Goal: Task Accomplishment & Management: Manage account settings

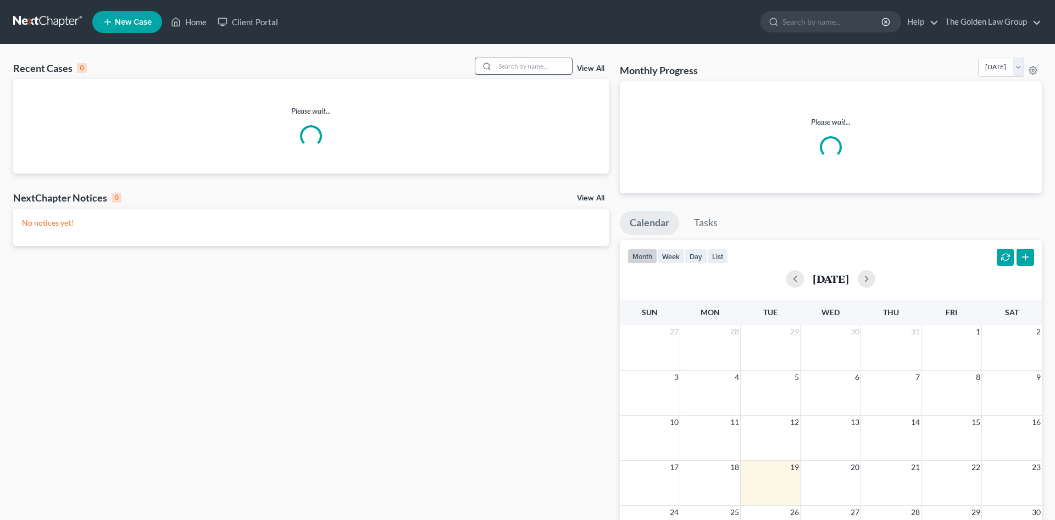
click at [508, 67] on input "search" at bounding box center [533, 66] width 77 height 16
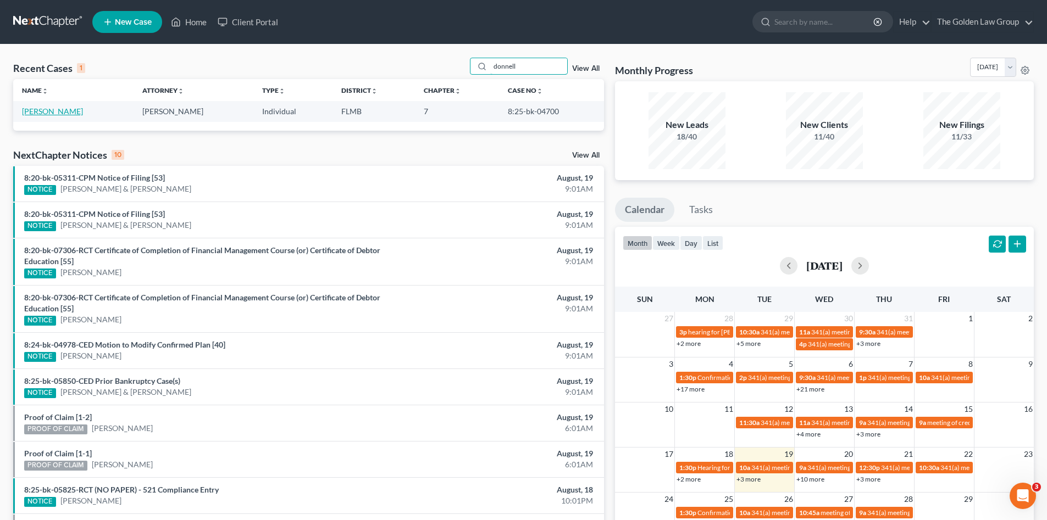
type input "donnell"
click at [71, 113] on link "[PERSON_NAME]" at bounding box center [52, 111] width 61 height 9
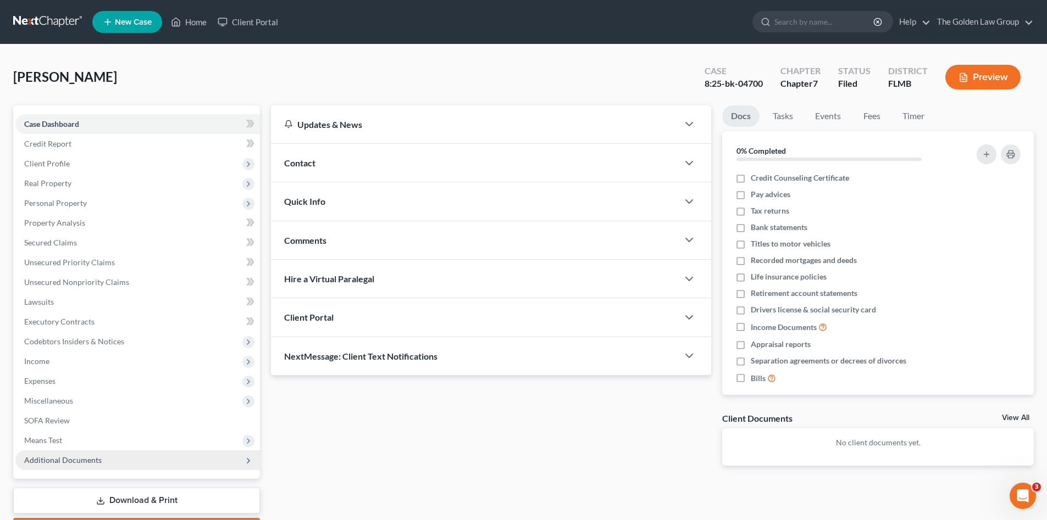
click at [80, 456] on span "Additional Documents" at bounding box center [62, 460] width 77 height 9
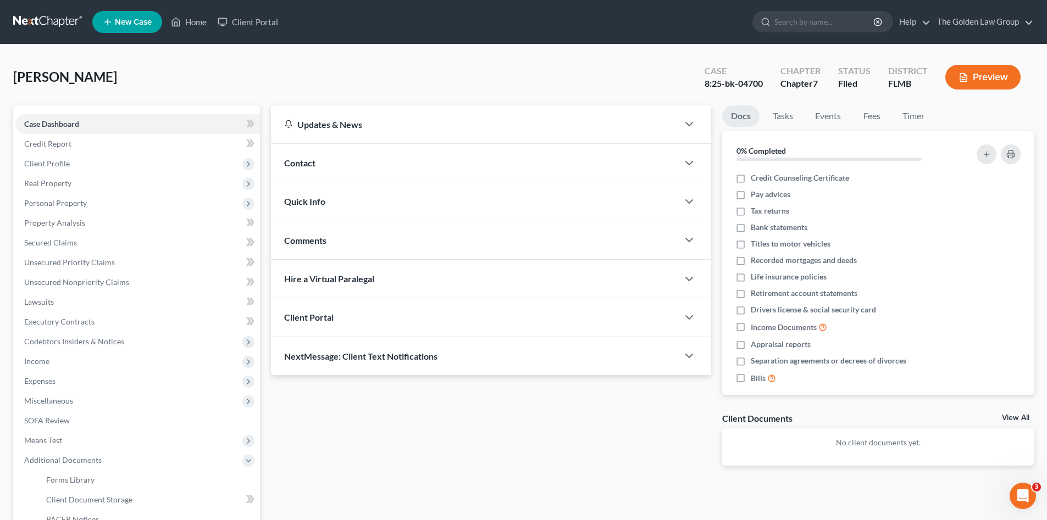
scroll to position [128, 0]
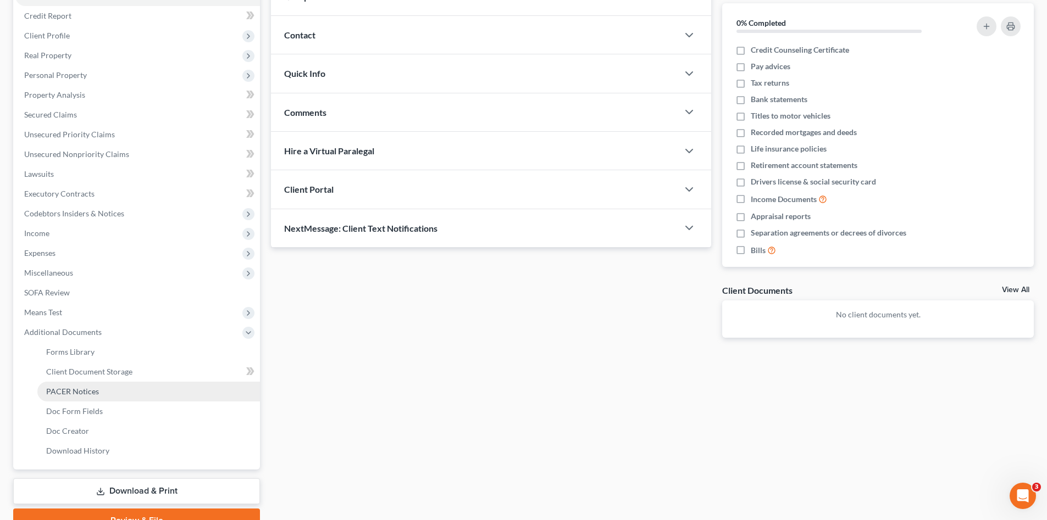
click at [73, 389] on span "PACER Notices" at bounding box center [72, 391] width 53 height 9
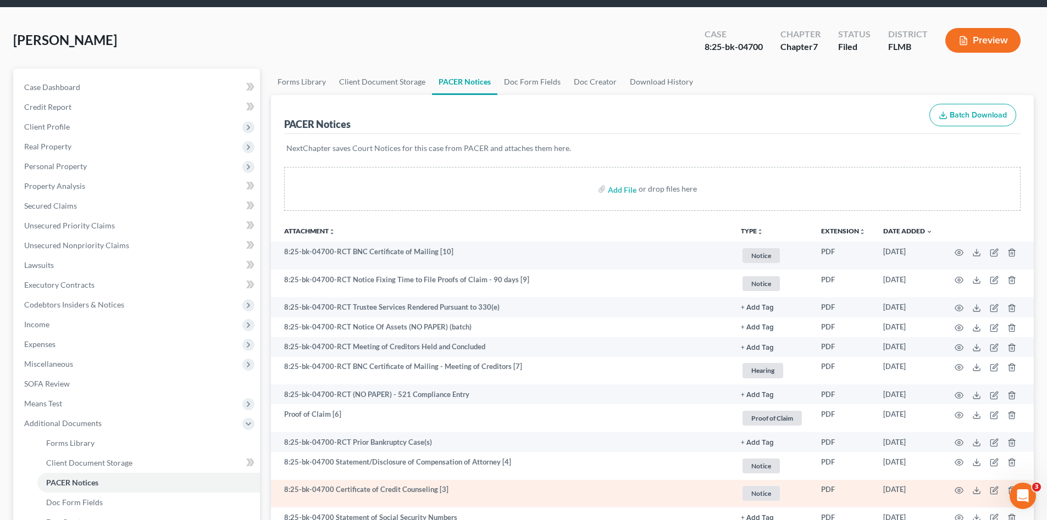
scroll to position [129, 0]
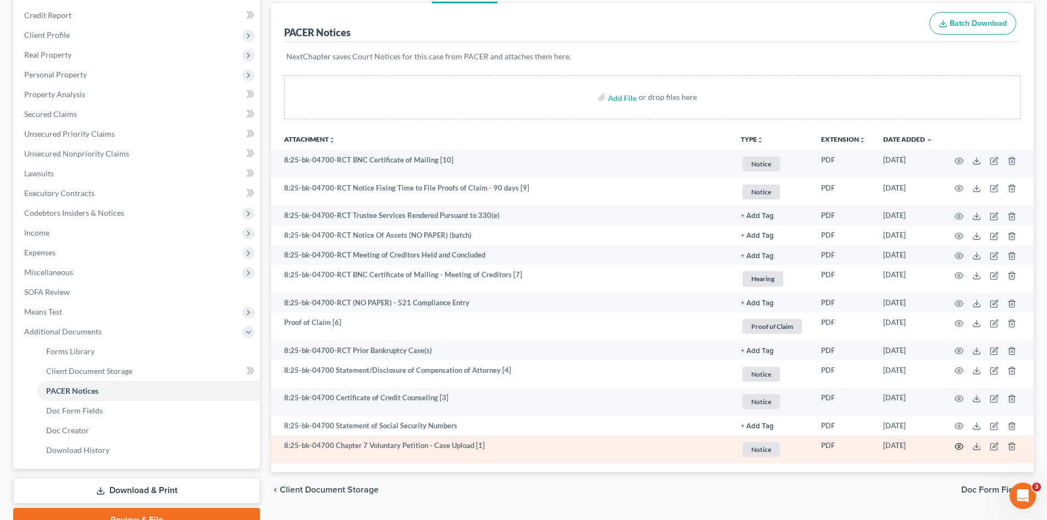
click at [957, 446] on icon "button" at bounding box center [958, 446] width 9 height 9
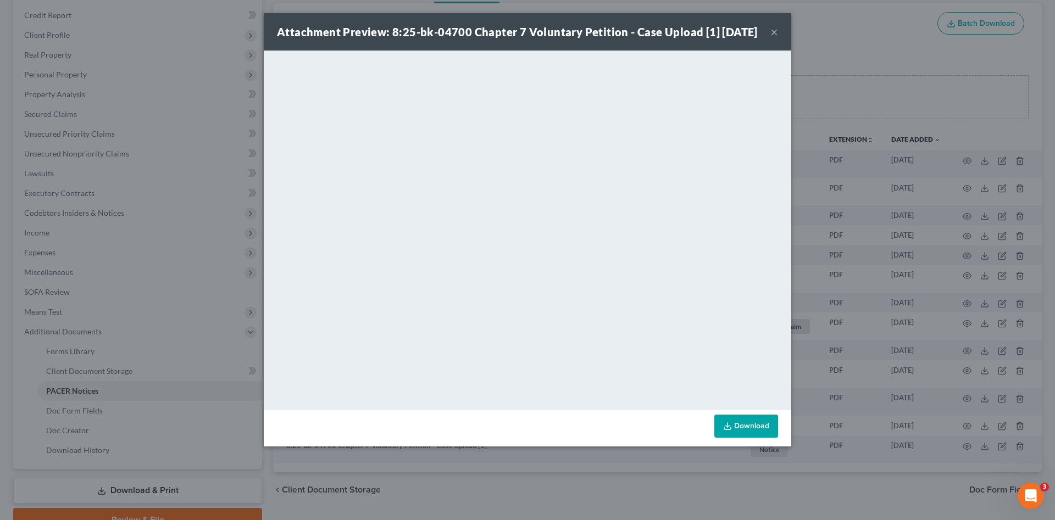
click at [774, 38] on button "×" at bounding box center [774, 31] width 8 height 13
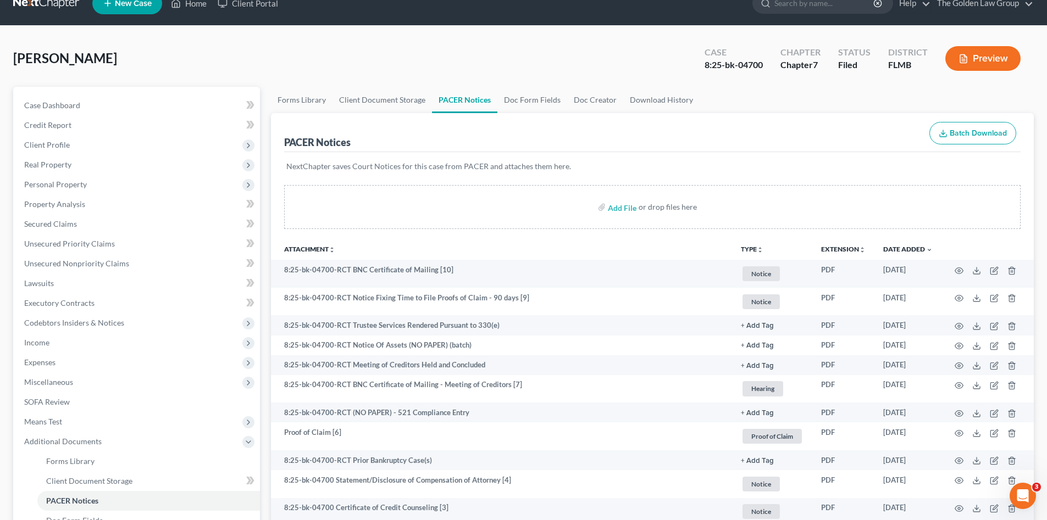
scroll to position [0, 0]
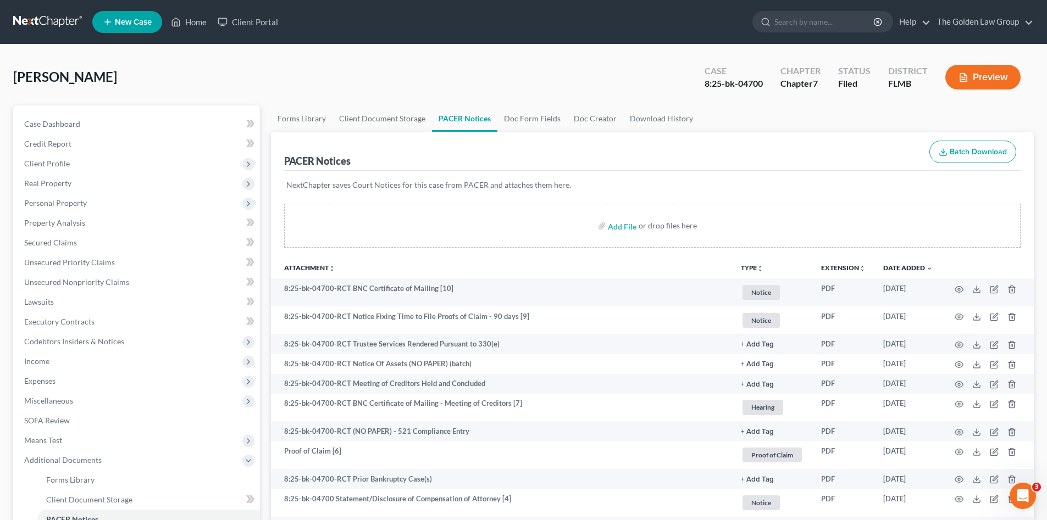
click at [25, 25] on link at bounding box center [48, 22] width 70 height 20
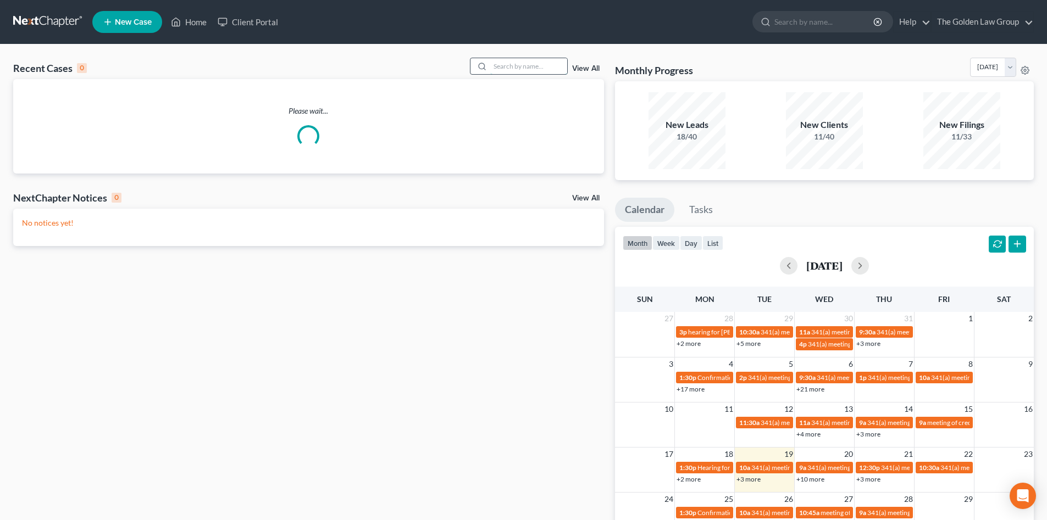
click at [518, 66] on input "search" at bounding box center [528, 66] width 77 height 16
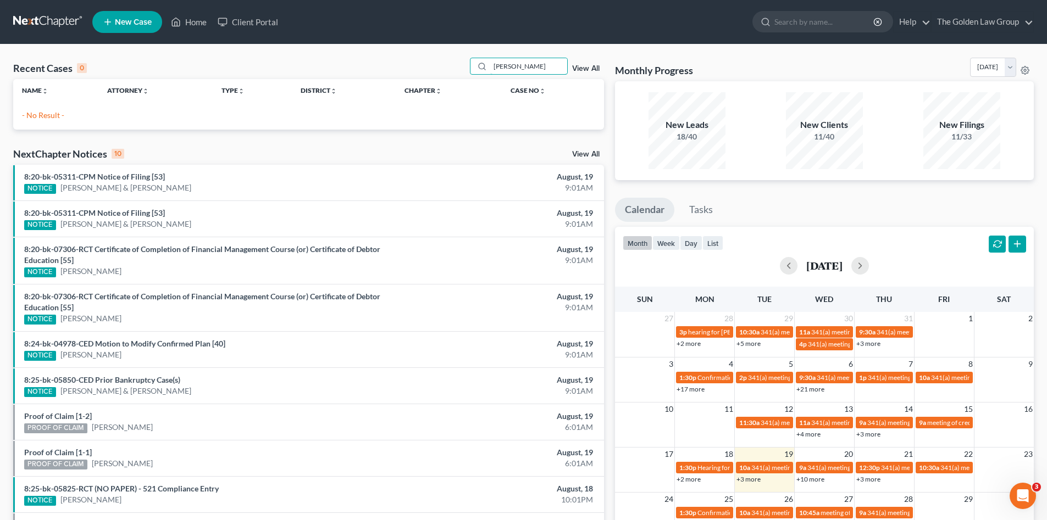
drag, startPoint x: 534, startPoint y: 68, endPoint x: 469, endPoint y: 73, distance: 65.6
click at [469, 73] on div "Recent Cases 0 jones, gw View All" at bounding box center [308, 68] width 591 height 21
type input "G"
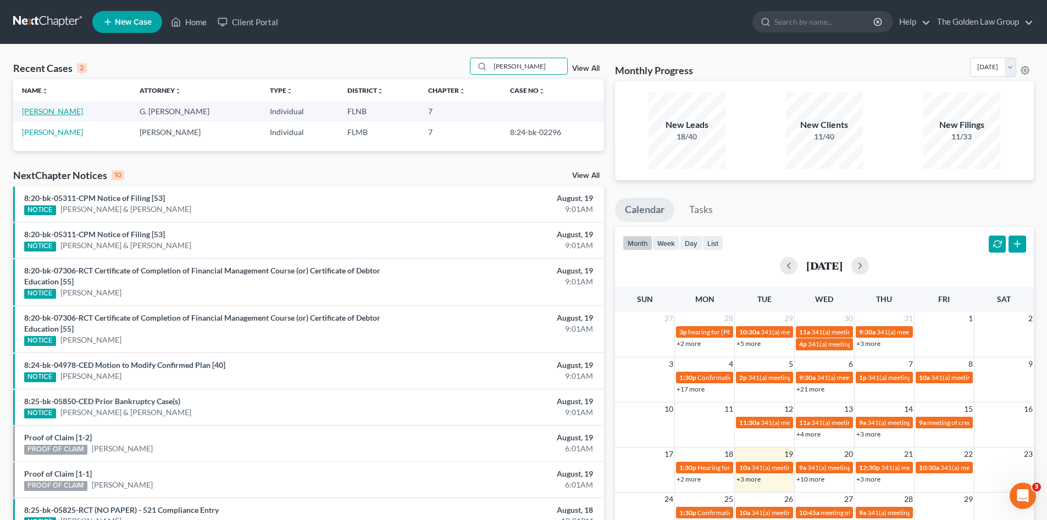
type input "Gwen"
click at [48, 109] on link "Jones, Gwendolyn" at bounding box center [52, 111] width 61 height 9
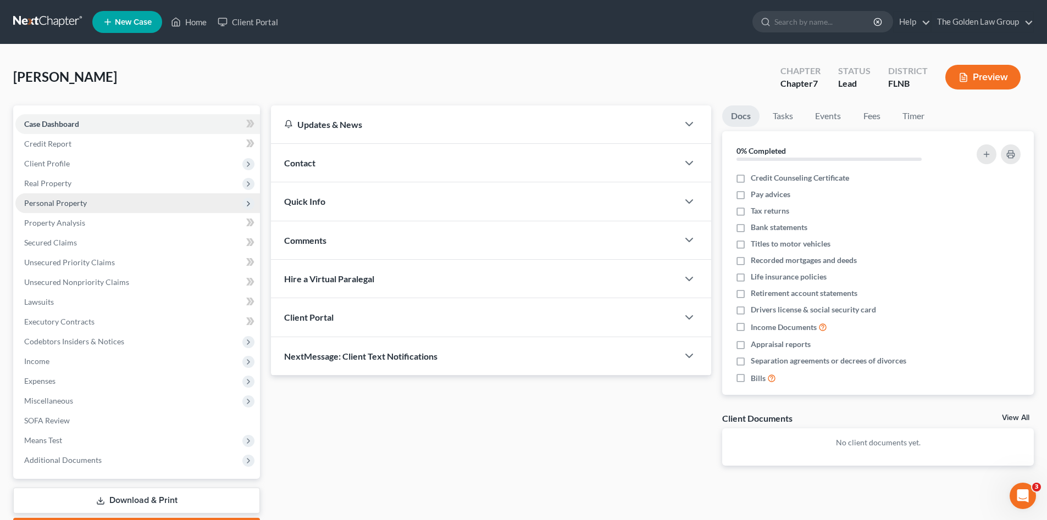
click at [69, 206] on span "Personal Property" at bounding box center [55, 202] width 63 height 9
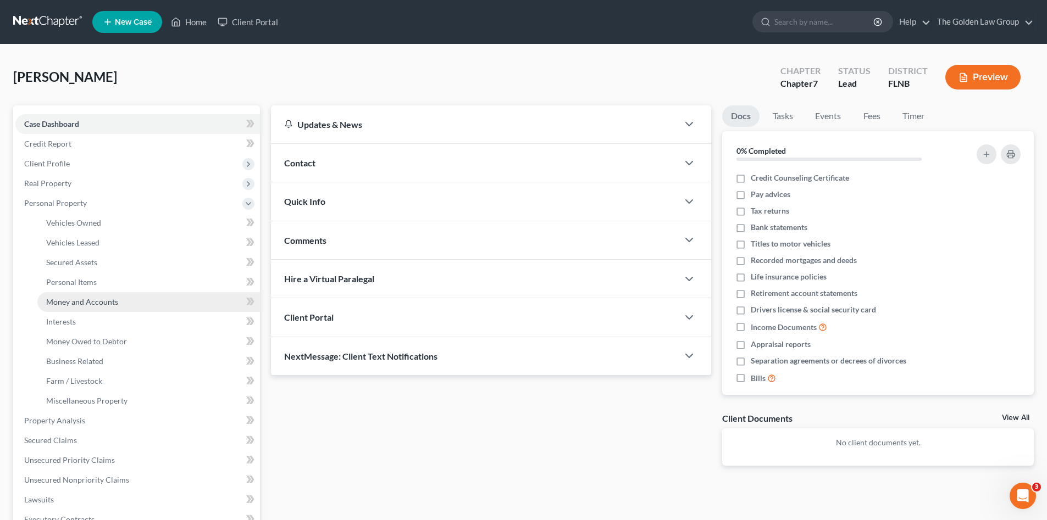
click at [115, 299] on span "Money and Accounts" at bounding box center [82, 301] width 72 height 9
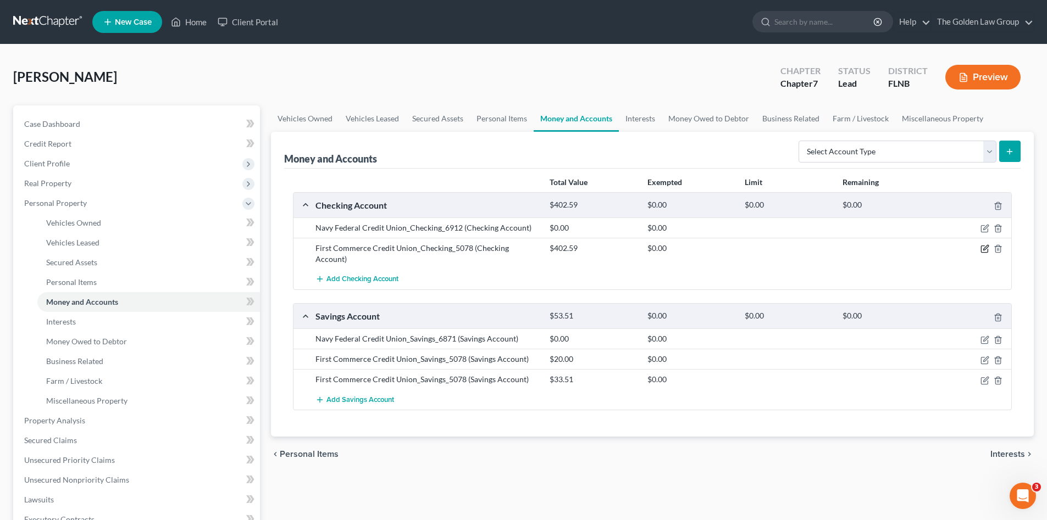
click at [984, 252] on icon "button" at bounding box center [984, 249] width 9 height 9
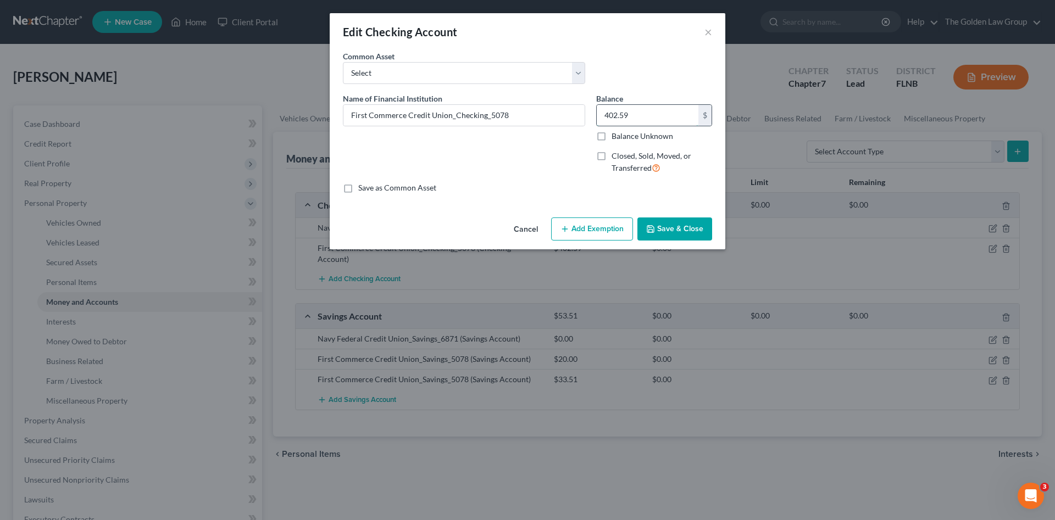
click at [624, 118] on input "402.59" at bounding box center [648, 115] width 102 height 21
type input "61.36"
click at [661, 229] on button "Save & Close" at bounding box center [674, 229] width 75 height 23
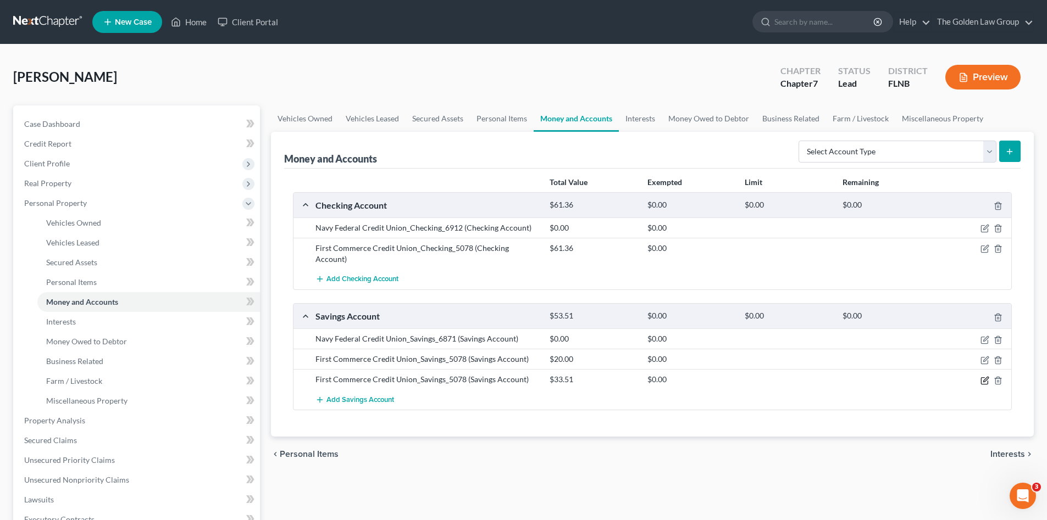
click at [984, 377] on icon "button" at bounding box center [985, 379] width 5 height 5
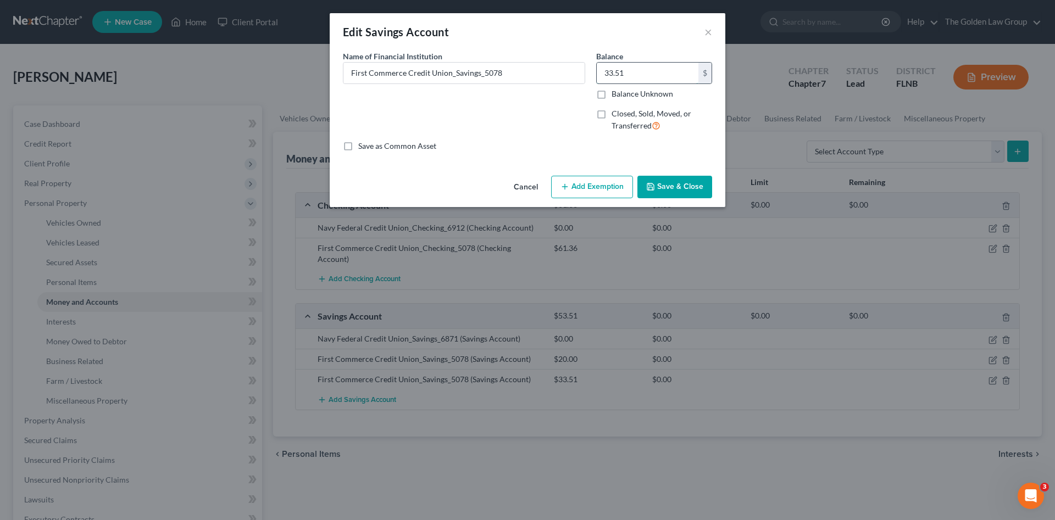
click at [668, 69] on input "33.51" at bounding box center [648, 73] width 102 height 21
type input "44.62"
click at [668, 187] on button "Save & Close" at bounding box center [674, 187] width 75 height 23
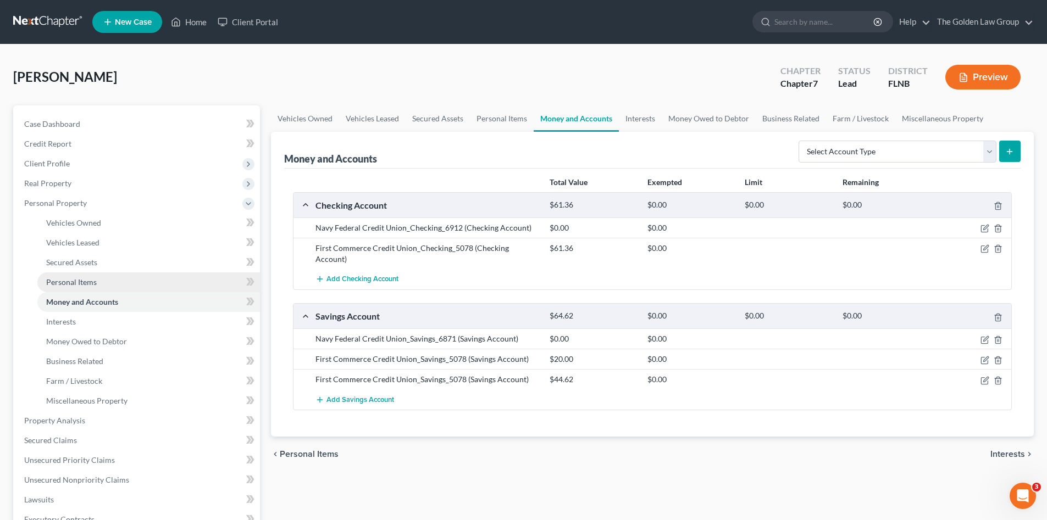
click at [76, 284] on span "Personal Items" at bounding box center [71, 282] width 51 height 9
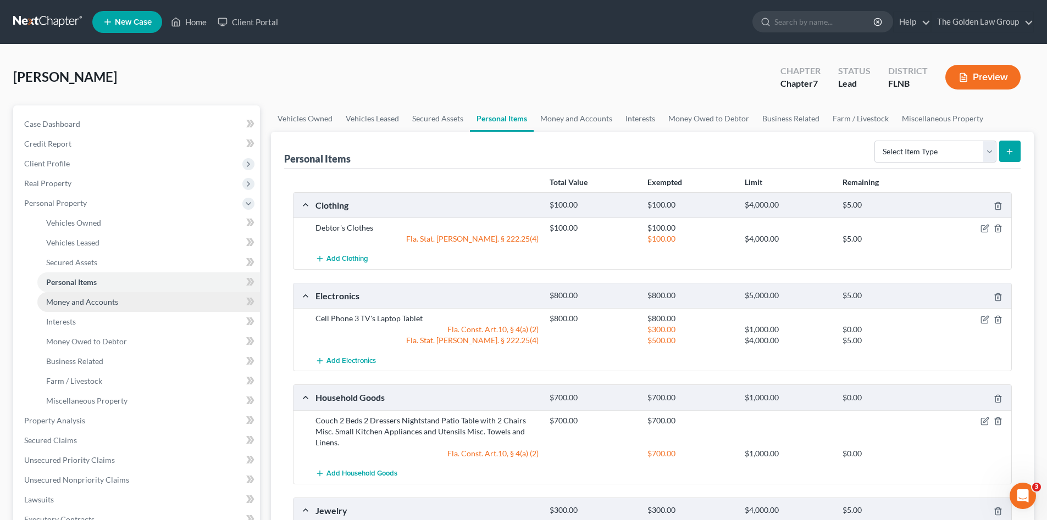
click at [75, 298] on span "Money and Accounts" at bounding box center [82, 301] width 72 height 9
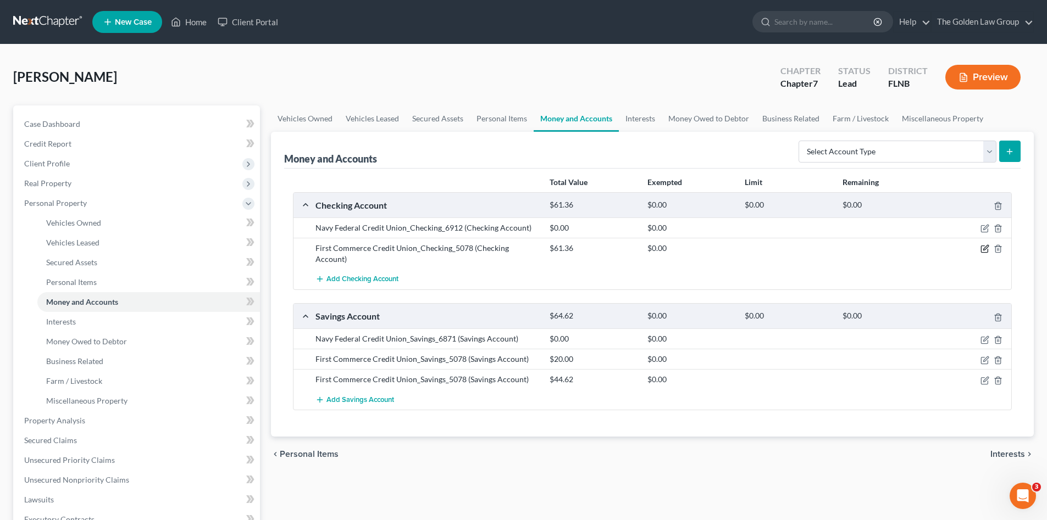
click at [984, 247] on icon "button" at bounding box center [984, 249] width 9 height 9
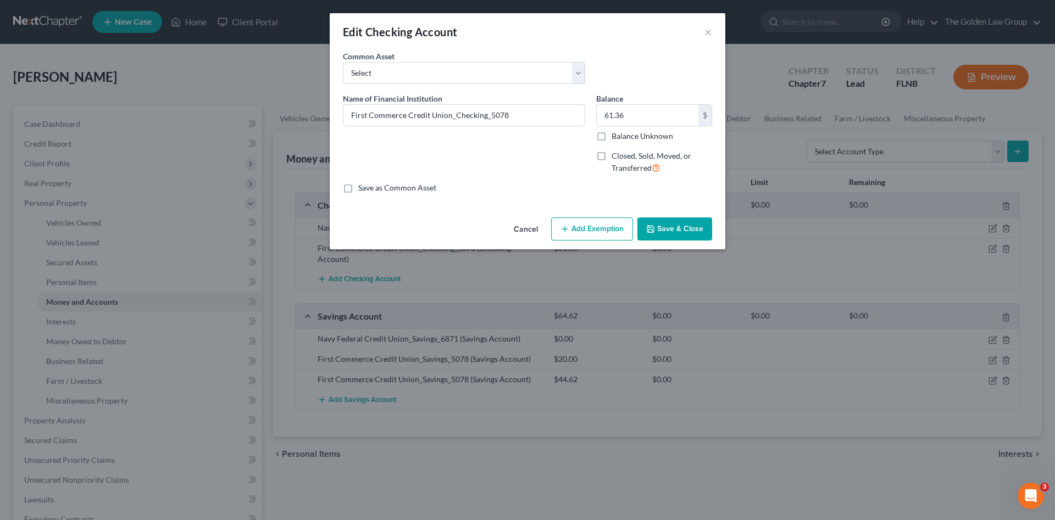
click at [589, 229] on button "Add Exemption" at bounding box center [592, 229] width 82 height 23
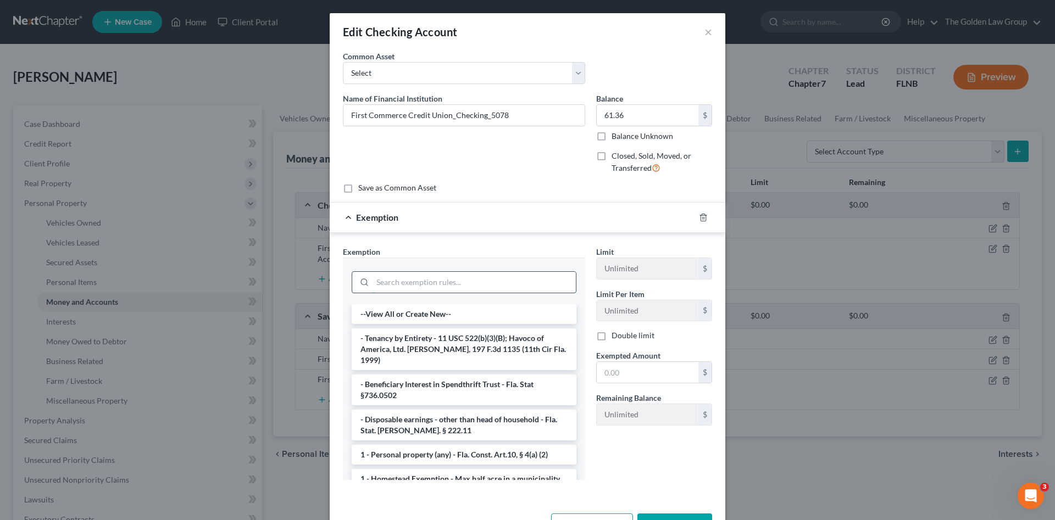
click at [517, 275] on input "search" at bounding box center [474, 282] width 203 height 21
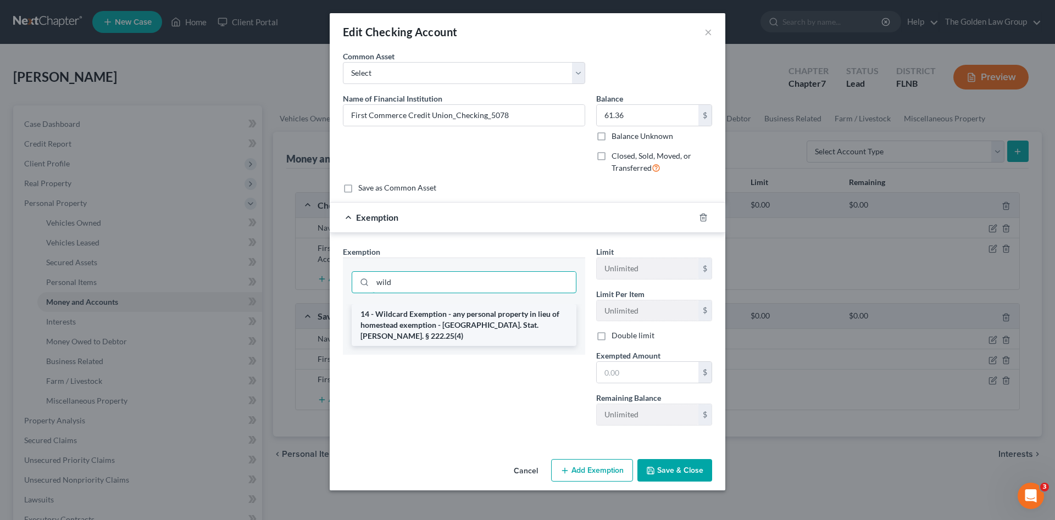
type input "wild"
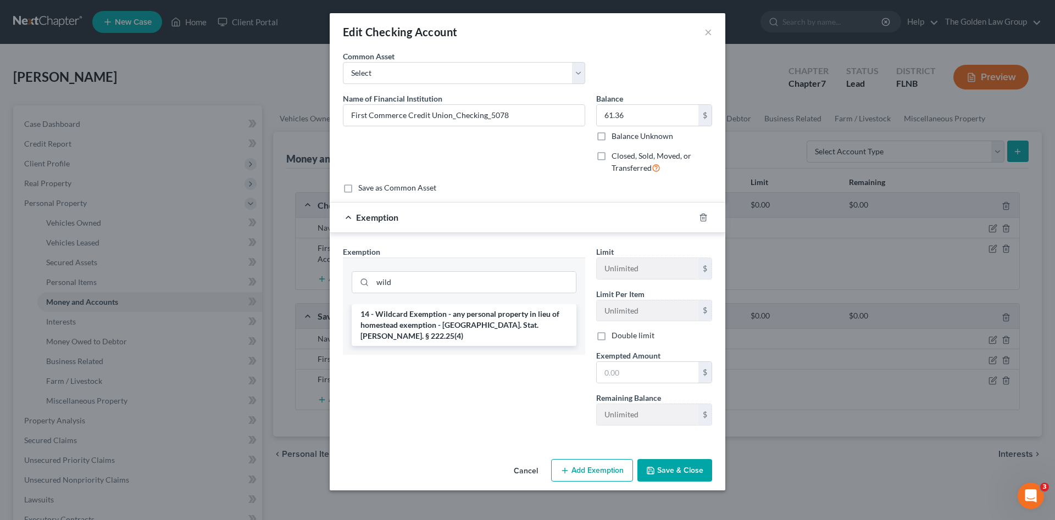
drag, startPoint x: 526, startPoint y: 325, endPoint x: 573, endPoint y: 339, distance: 48.2
click at [526, 324] on li "14 - Wildcard Exemption - any personal property in lieu of homestead exemption …" at bounding box center [464, 325] width 225 height 42
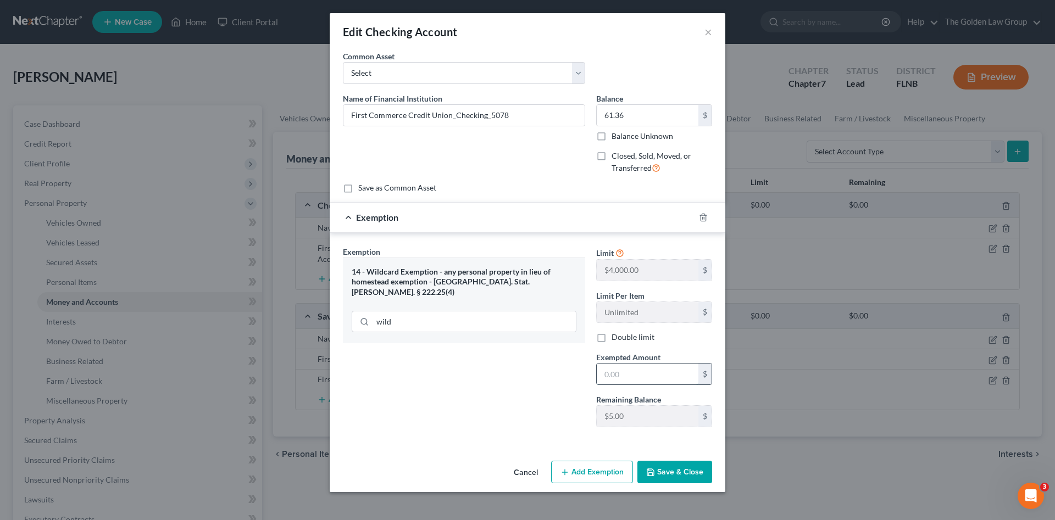
click at [652, 373] on input "text" at bounding box center [648, 374] width 102 height 21
type input "5.00"
click at [676, 471] on button "Save & Close" at bounding box center [674, 472] width 75 height 23
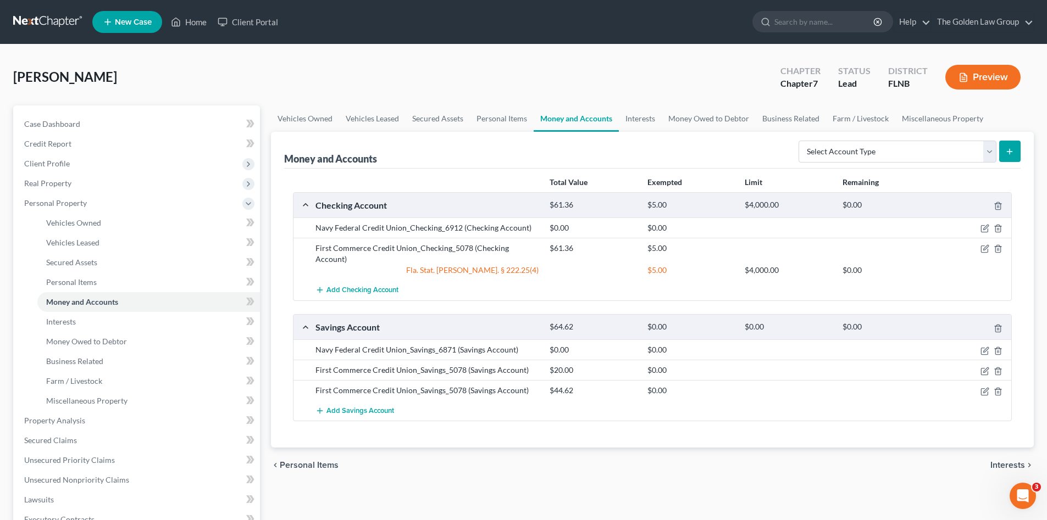
click at [675, 464] on div "chevron_left Personal Items Interests chevron_right" at bounding box center [652, 465] width 763 height 35
click at [69, 325] on span "Interests" at bounding box center [61, 321] width 30 height 9
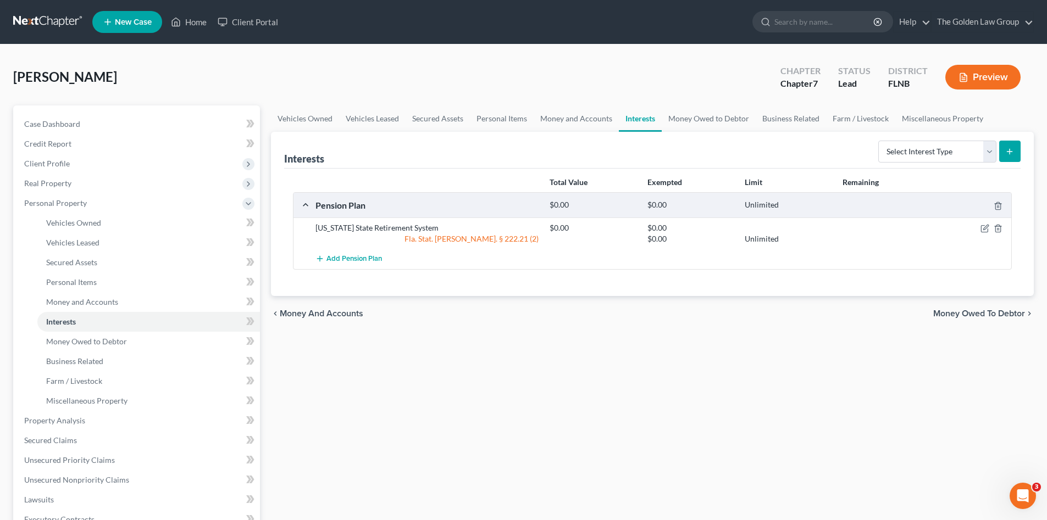
click at [421, 436] on div "Vehicles Owned Vehicles Leased Secured Assets Personal Items Money and Accounts…" at bounding box center [652, 423] width 774 height 635
click at [529, 418] on div "Vehicles Owned Vehicles Leased Secured Assets Personal Items Money and Accounts…" at bounding box center [652, 423] width 774 height 635
click at [68, 201] on span "Personal Property" at bounding box center [55, 202] width 63 height 9
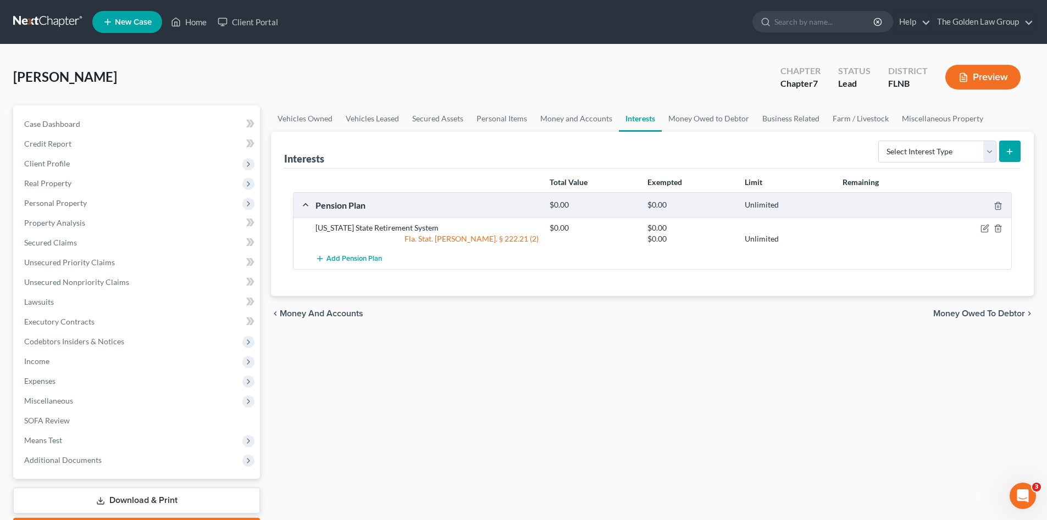
drag, startPoint x: 217, startPoint y: 65, endPoint x: 77, endPoint y: 25, distance: 145.4
click at [212, 65] on div "Jones, Gwendolyn Upgraded Chapter Chapter 7 Status Lead District FLNB Preview" at bounding box center [523, 82] width 1020 height 48
click at [65, 140] on span "Credit Report" at bounding box center [47, 143] width 47 height 9
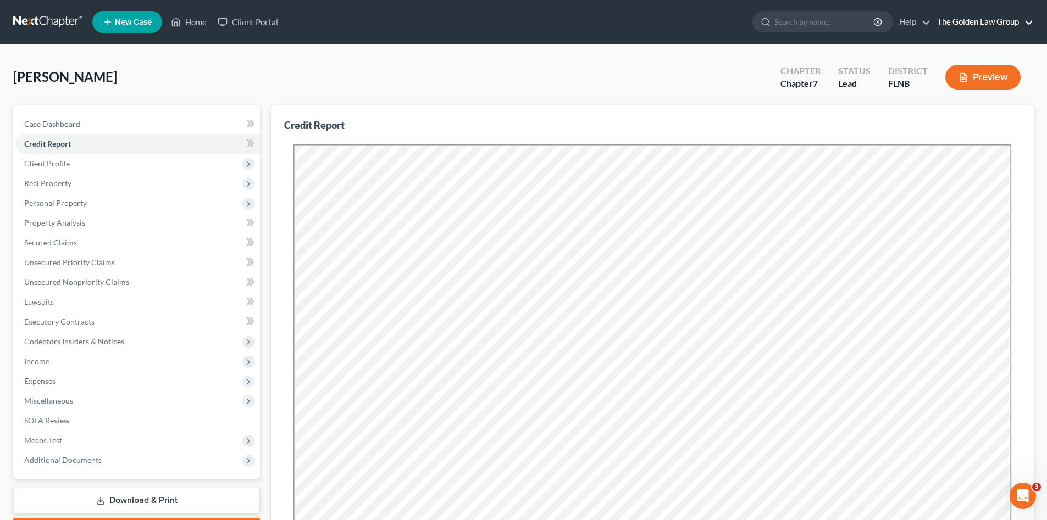
click at [951, 23] on link "The Golden Law Group" at bounding box center [982, 22] width 102 height 20
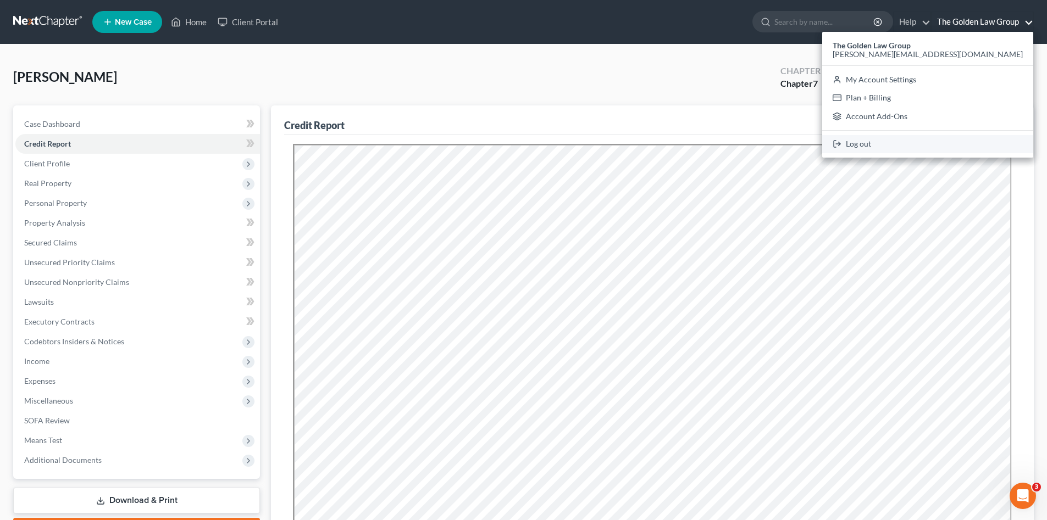
click at [963, 143] on link "Log out" at bounding box center [927, 144] width 211 height 19
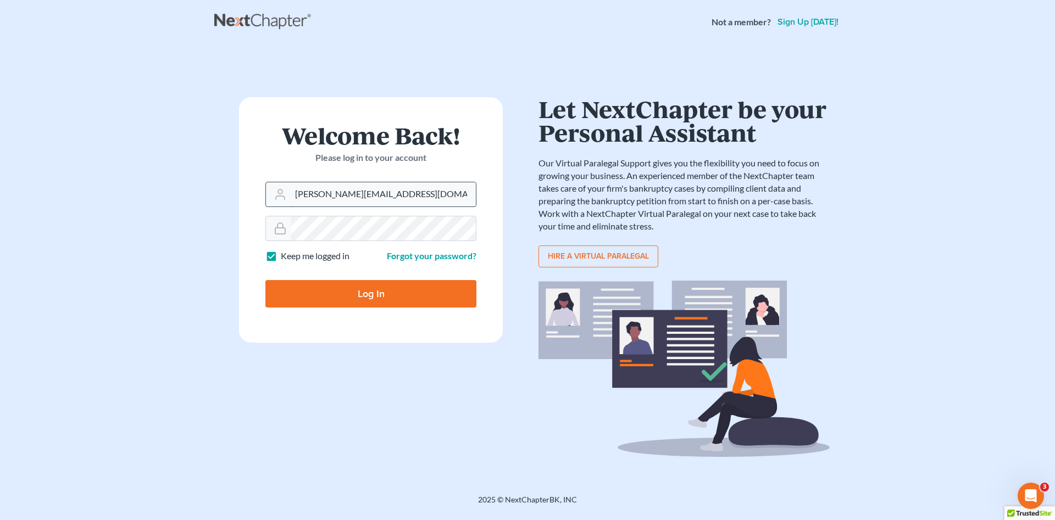
click at [347, 195] on input "[PERSON_NAME][EMAIL_ADDRESS][DOMAIN_NAME]" at bounding box center [383, 194] width 185 height 24
type input "don@brandonlawyer.com"
click at [366, 293] on input "Log In" at bounding box center [370, 293] width 211 height 27
type input "Thinking..."
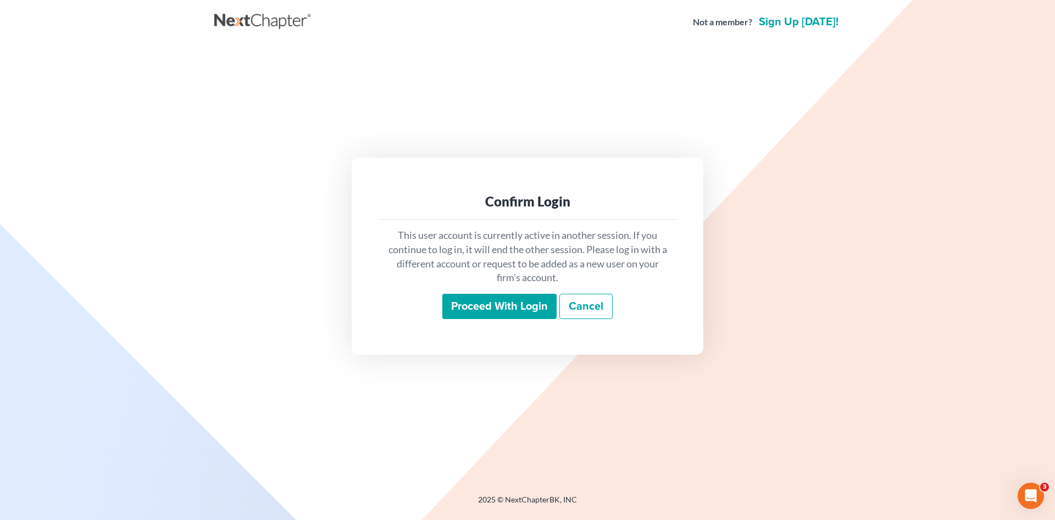
click at [475, 310] on input "Proceed with login" at bounding box center [499, 306] width 114 height 25
